Goal: Task Accomplishment & Management: Manage account settings

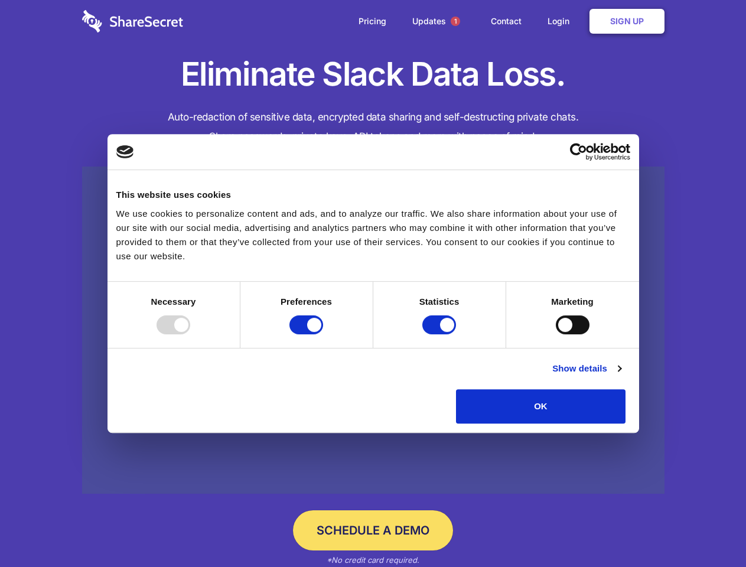
click at [190, 334] on div at bounding box center [173, 324] width 34 height 19
click at [323, 334] on input "Preferences" at bounding box center [306, 324] width 34 height 19
checkbox input "false"
click at [440, 334] on input "Statistics" at bounding box center [439, 324] width 34 height 19
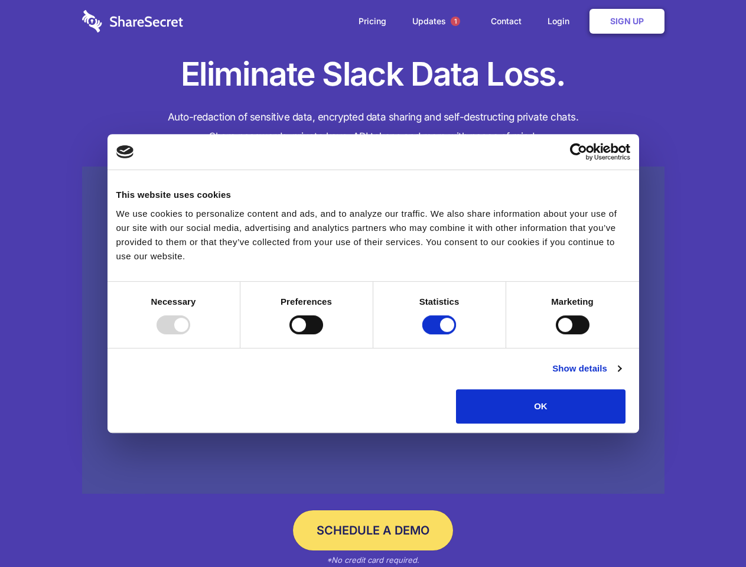
checkbox input "false"
click at [556, 334] on input "Marketing" at bounding box center [573, 324] width 34 height 19
checkbox input "true"
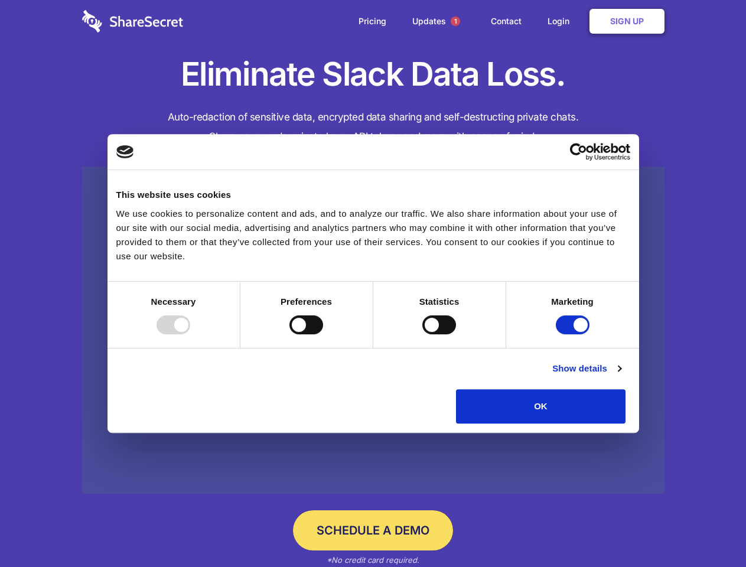
click at [620, 375] on link "Show details" at bounding box center [586, 368] width 68 height 14
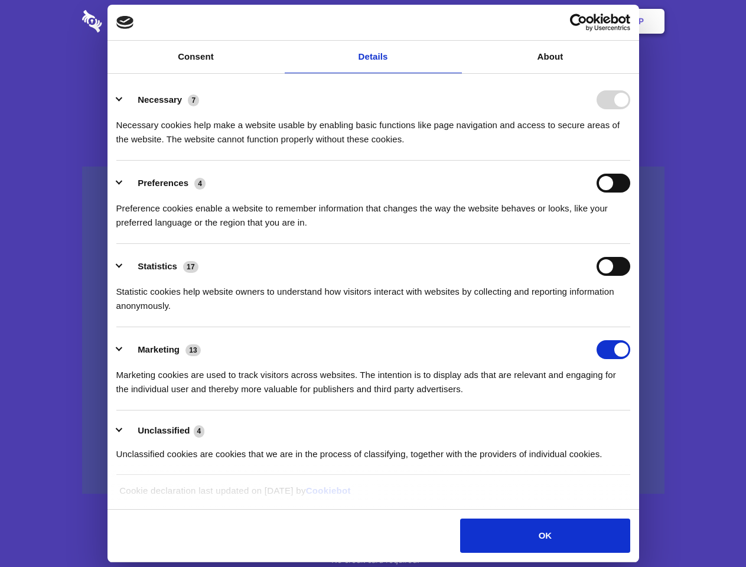
click at [630, 161] on li "Necessary 7 Necessary cookies help make a website usable by enabling basic func…" at bounding box center [373, 118] width 514 height 83
